Goal: Information Seeking & Learning: Learn about a topic

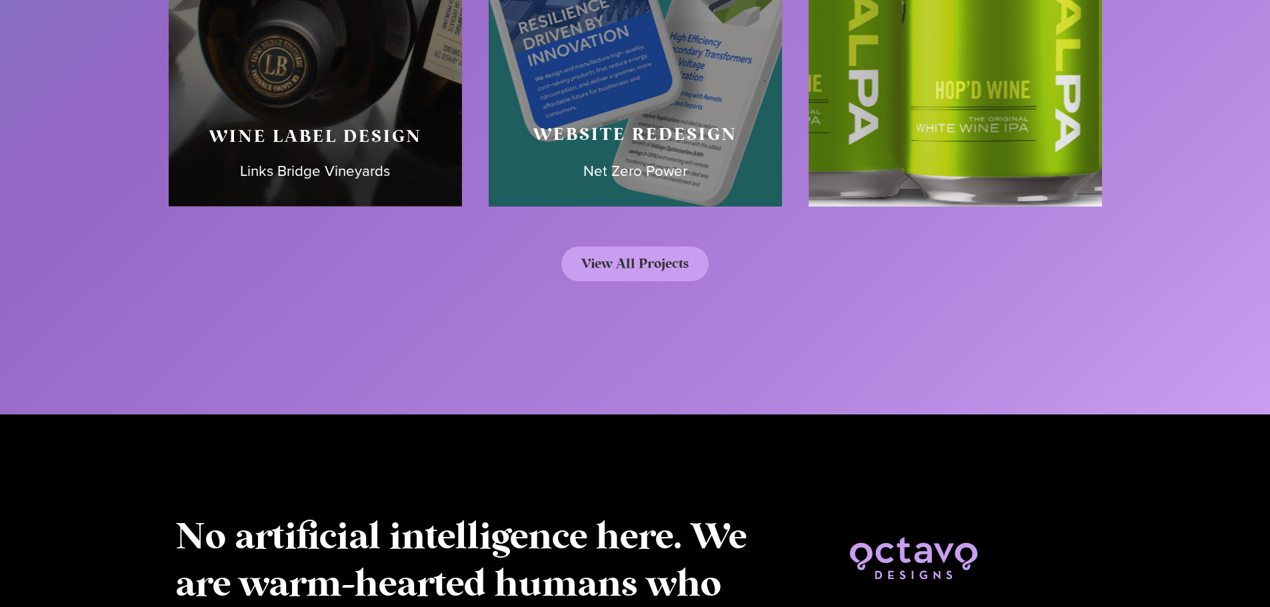
scroll to position [6896, 0]
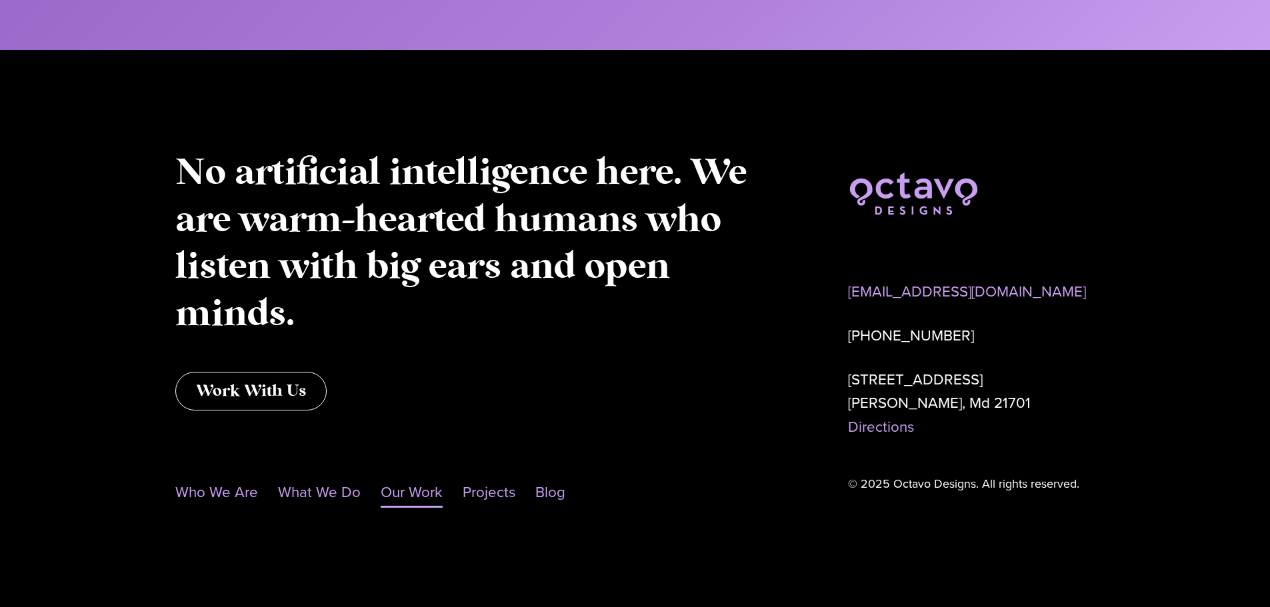
click at [423, 495] on link "Our Work" at bounding box center [412, 492] width 62 height 31
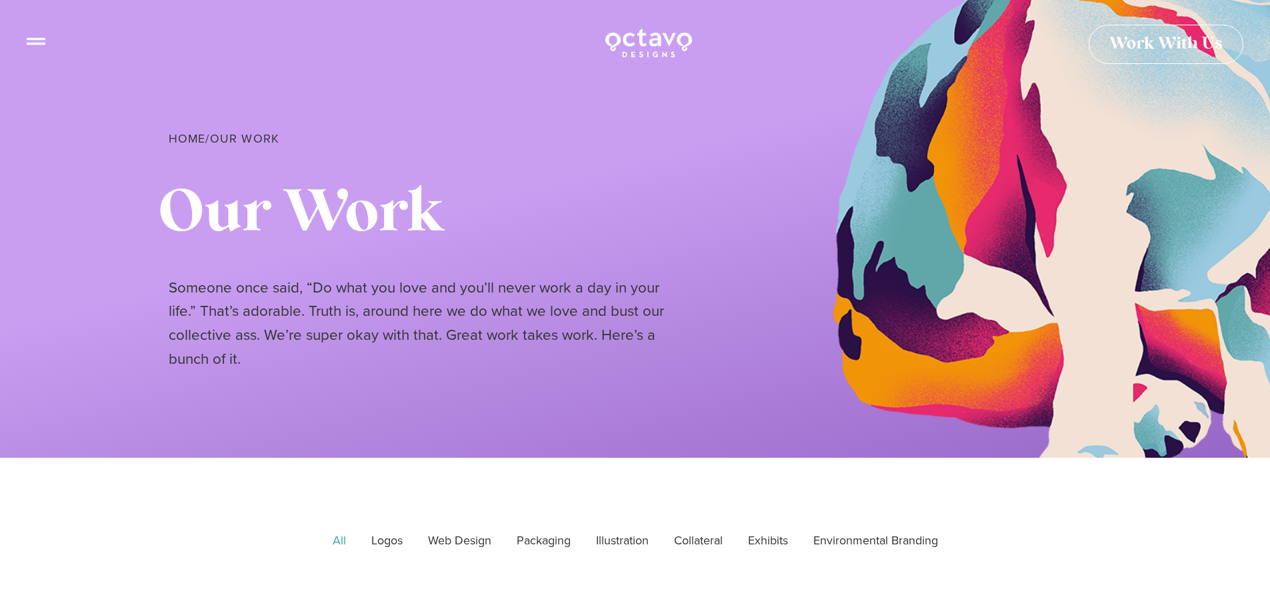
scroll to position [267, 0]
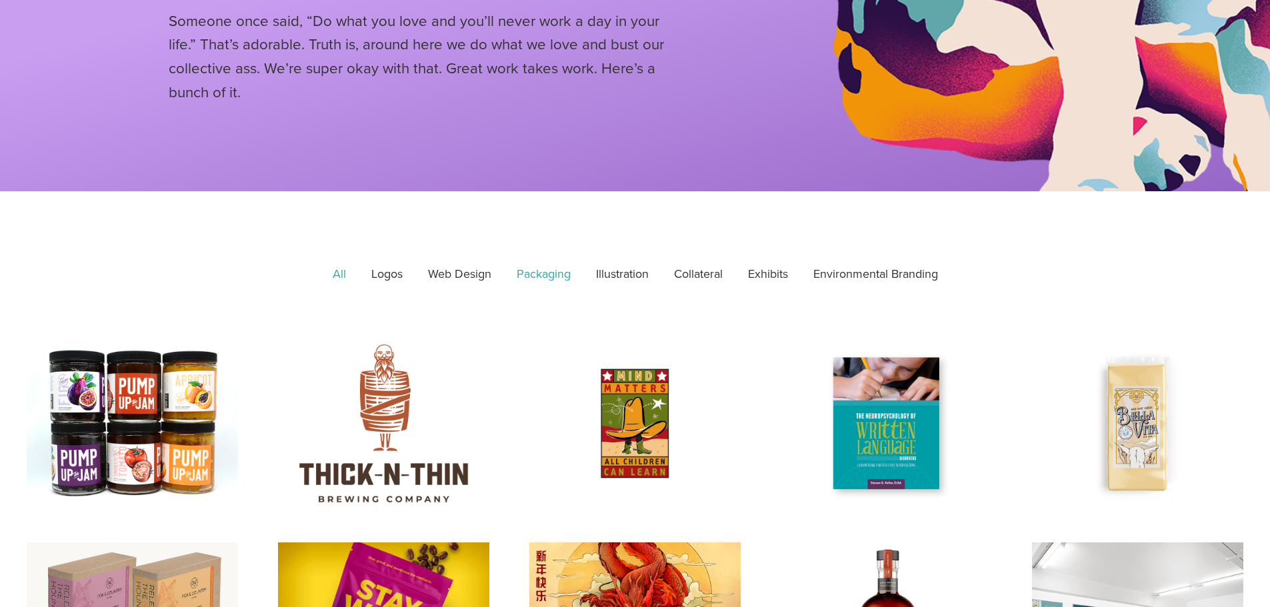
click at [550, 273] on link "Packaging" at bounding box center [543, 274] width 73 height 33
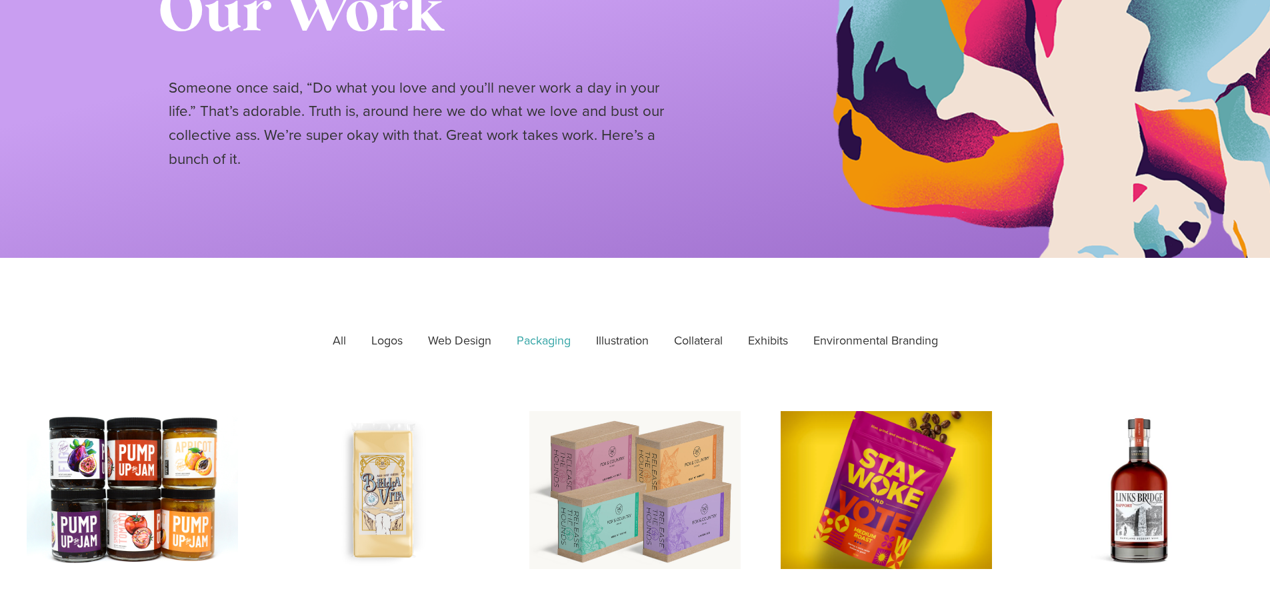
scroll to position [0, 0]
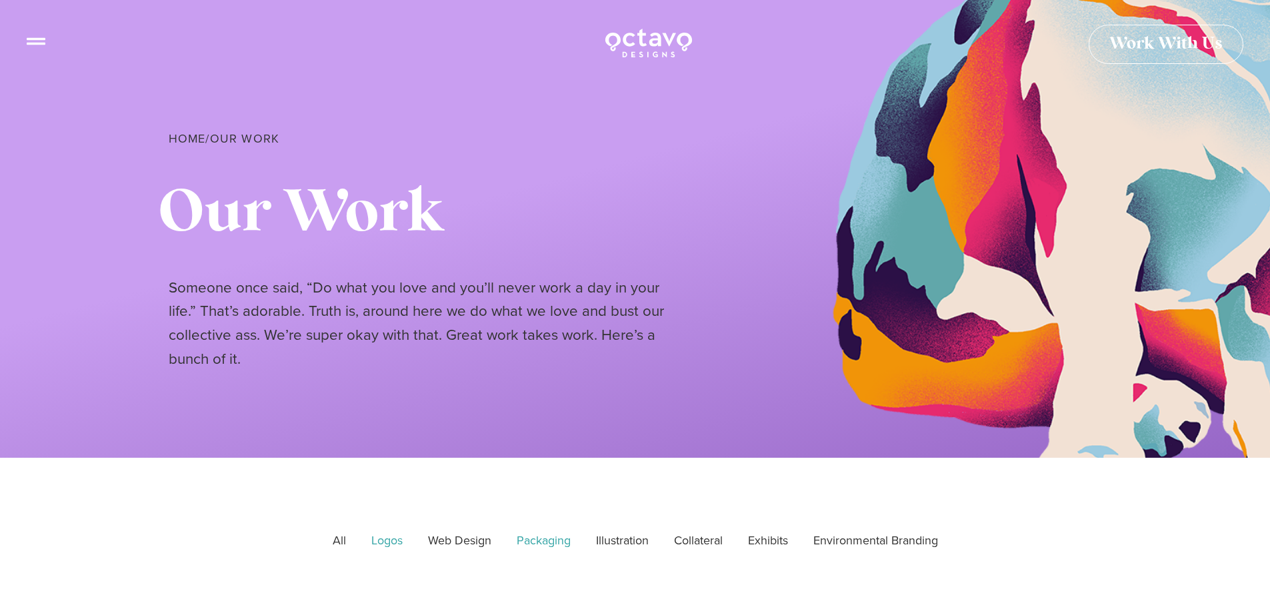
click at [391, 545] on link "Logos" at bounding box center [387, 540] width 50 height 33
